Goal: Task Accomplishment & Management: Manage account settings

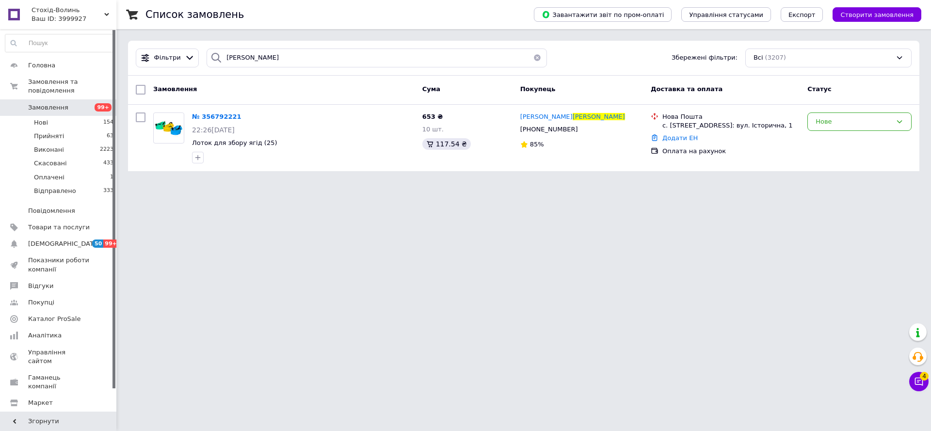
drag, startPoint x: 272, startPoint y: 58, endPoint x: 201, endPoint y: 61, distance: 71.3
click at [203, 61] on div "[PERSON_NAME]" at bounding box center [377, 57] width 348 height 19
type input "щур"
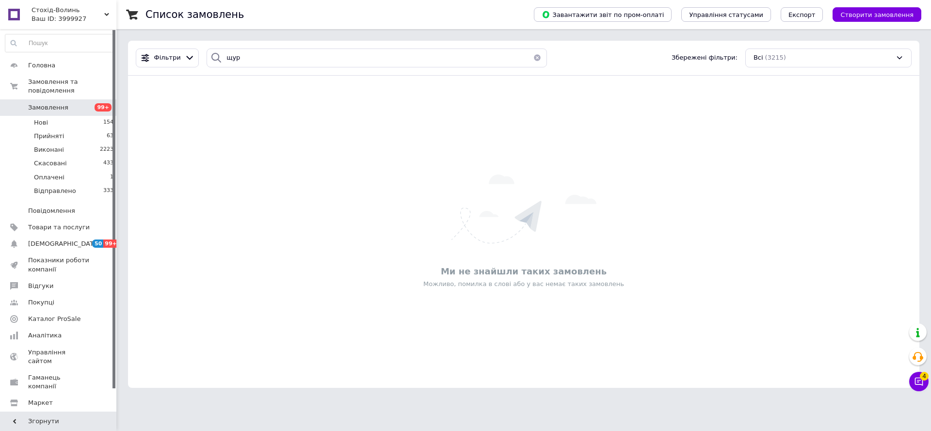
click at [72, 103] on span "Замовлення" at bounding box center [59, 107] width 62 height 9
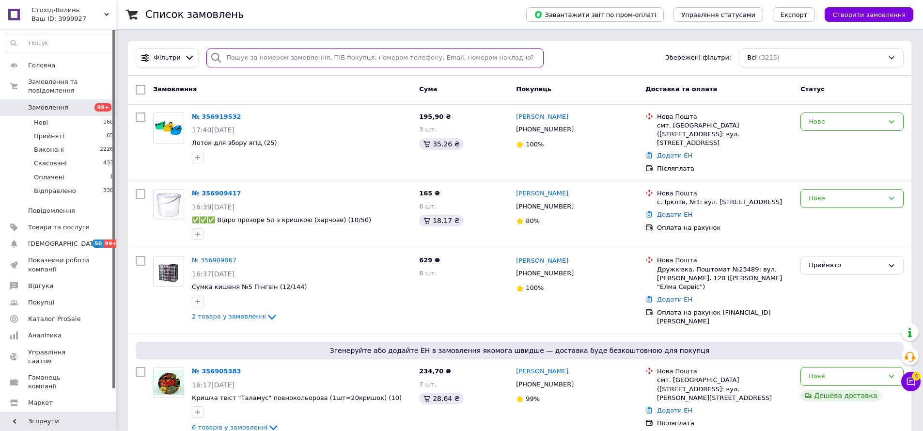
click at [248, 61] on input "search" at bounding box center [375, 57] width 337 height 19
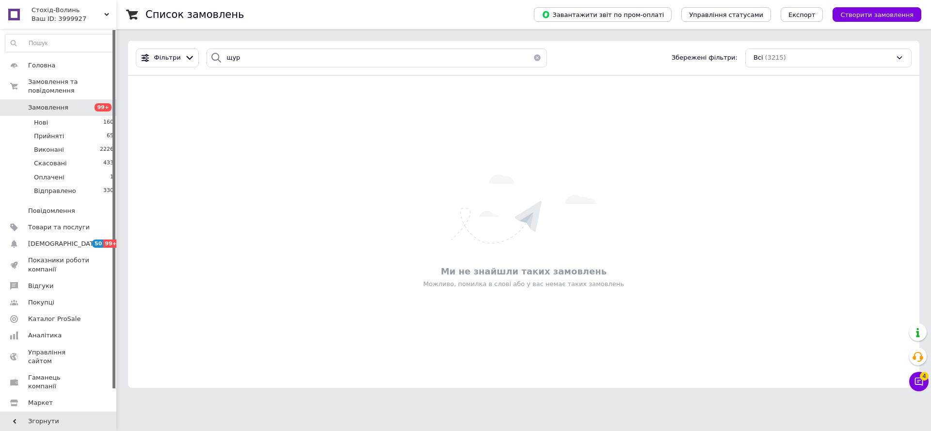
click at [212, 55] on icon at bounding box center [216, 58] width 12 height 12
drag, startPoint x: 250, startPoint y: 55, endPoint x: 198, endPoint y: 54, distance: 51.9
click at [243, 55] on input "щур" at bounding box center [377, 57] width 340 height 19
drag, startPoint x: 198, startPoint y: 54, endPoint x: 190, endPoint y: 52, distance: 7.9
click at [185, 54] on div "Фільтри щур Збережені фільтри: Всі (3215)" at bounding box center [523, 57] width 783 height 19
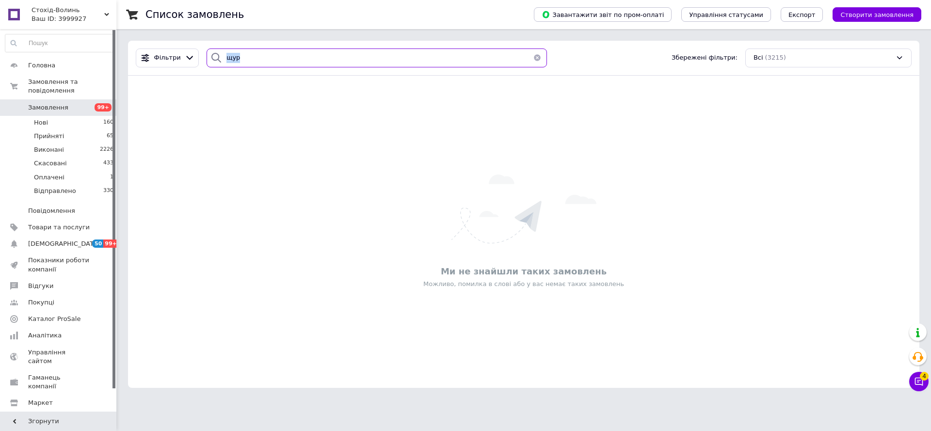
click at [256, 61] on input "щур" at bounding box center [377, 57] width 340 height 19
type input "щ"
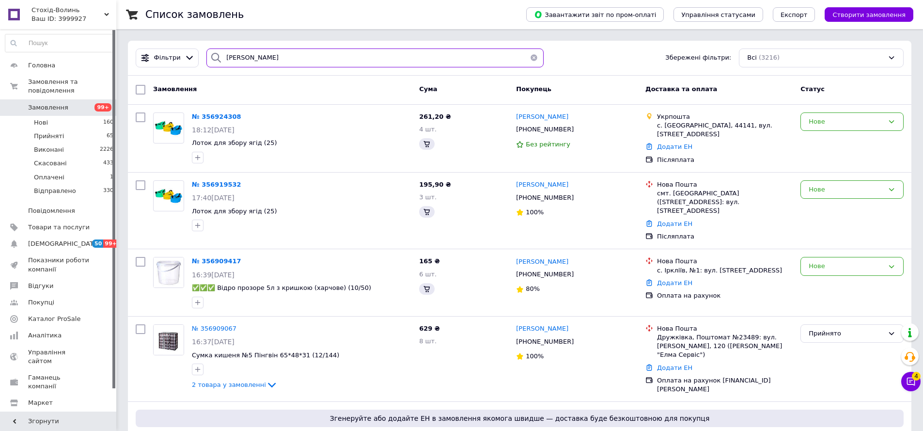
type input "[PERSON_NAME]"
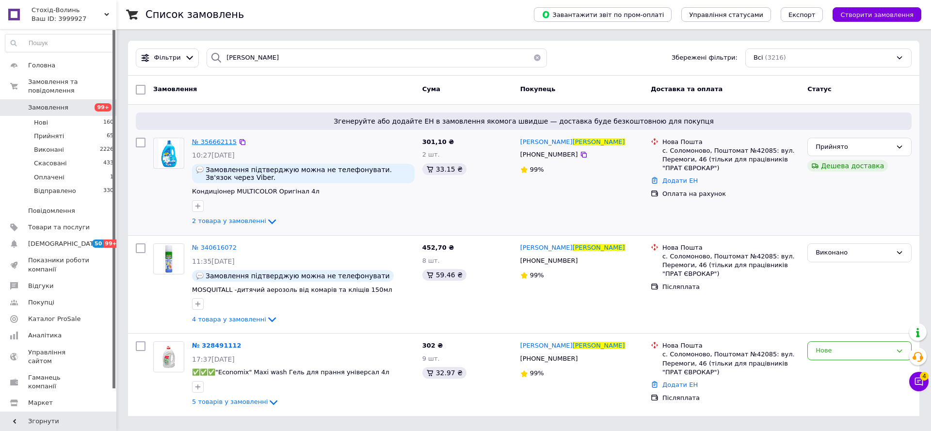
click at [207, 141] on span "№ 356662115" at bounding box center [214, 141] width 45 height 7
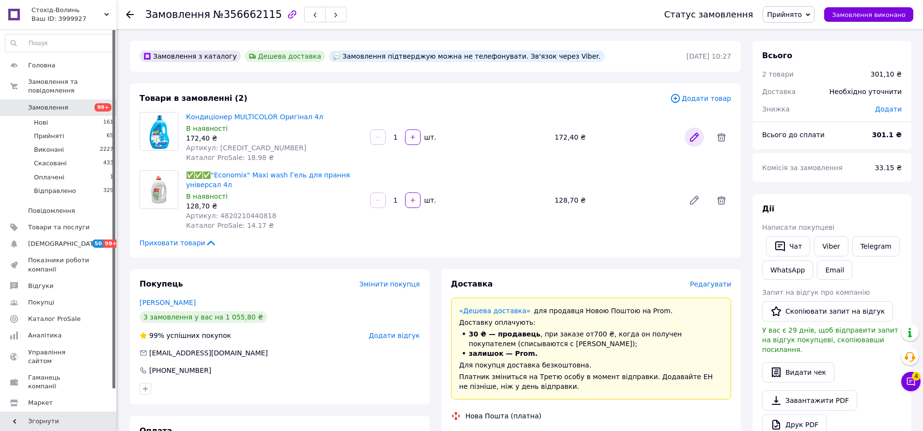
click at [693, 137] on icon at bounding box center [695, 137] width 8 height 8
click at [692, 200] on icon at bounding box center [695, 200] width 8 height 8
click at [46, 103] on span "Замовлення" at bounding box center [48, 107] width 40 height 9
